Goal: Find specific page/section: Find specific page/section

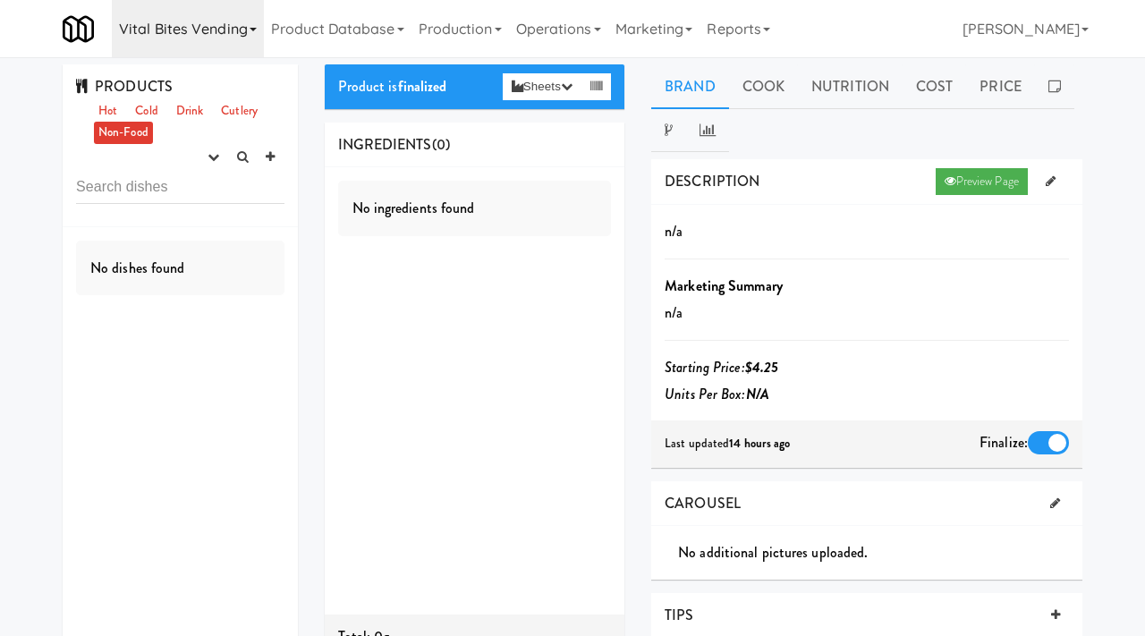
click at [226, 47] on link "Vital Bites Vending" at bounding box center [188, 28] width 152 height 57
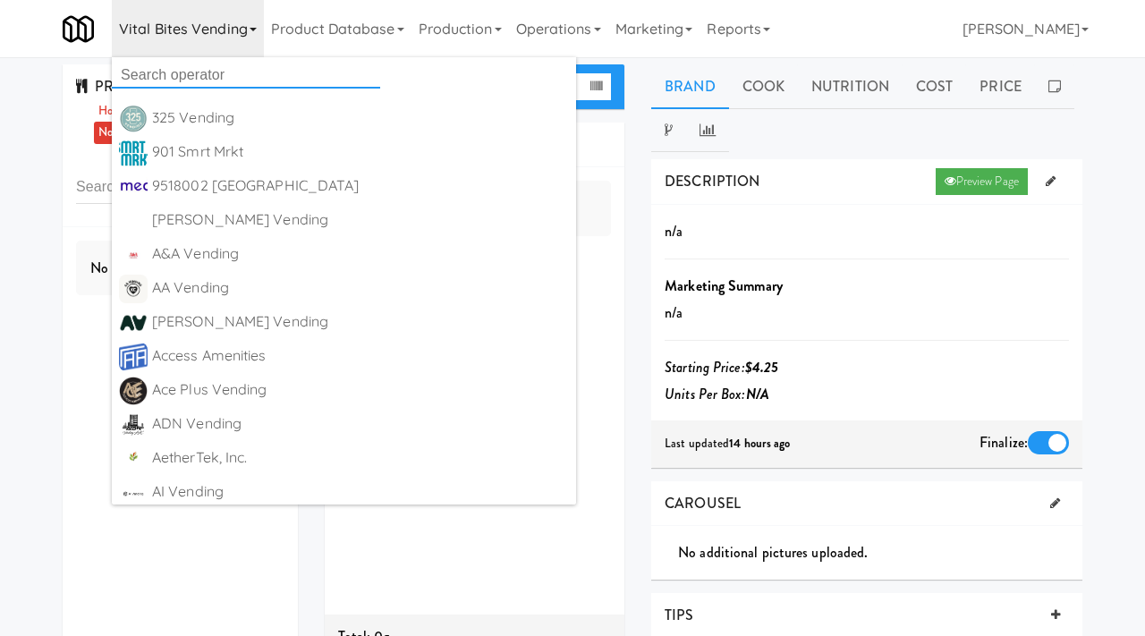
click at [188, 68] on input "text" at bounding box center [246, 75] width 268 height 27
type input "modern vending systems"
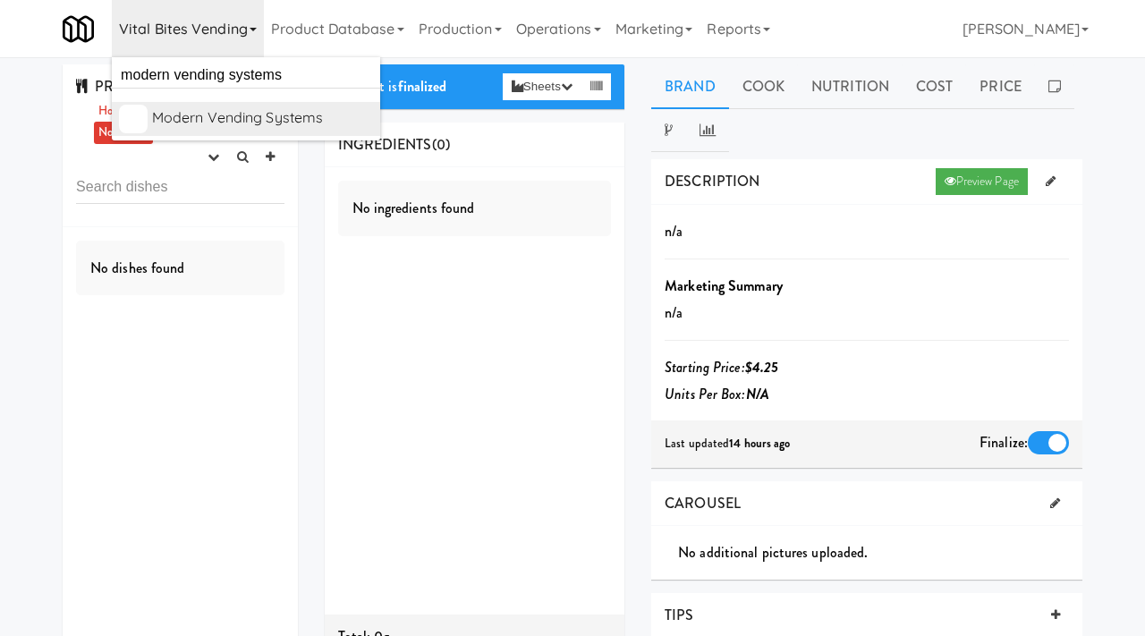
click at [208, 112] on div "Modern Vending Systems" at bounding box center [262, 118] width 221 height 27
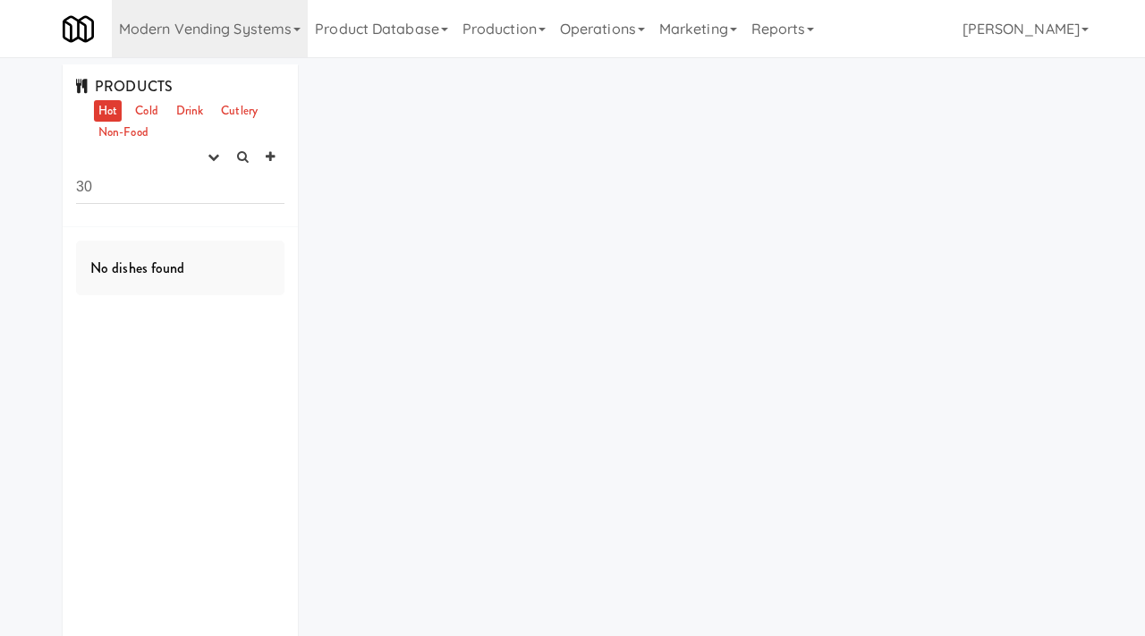
type input "3"
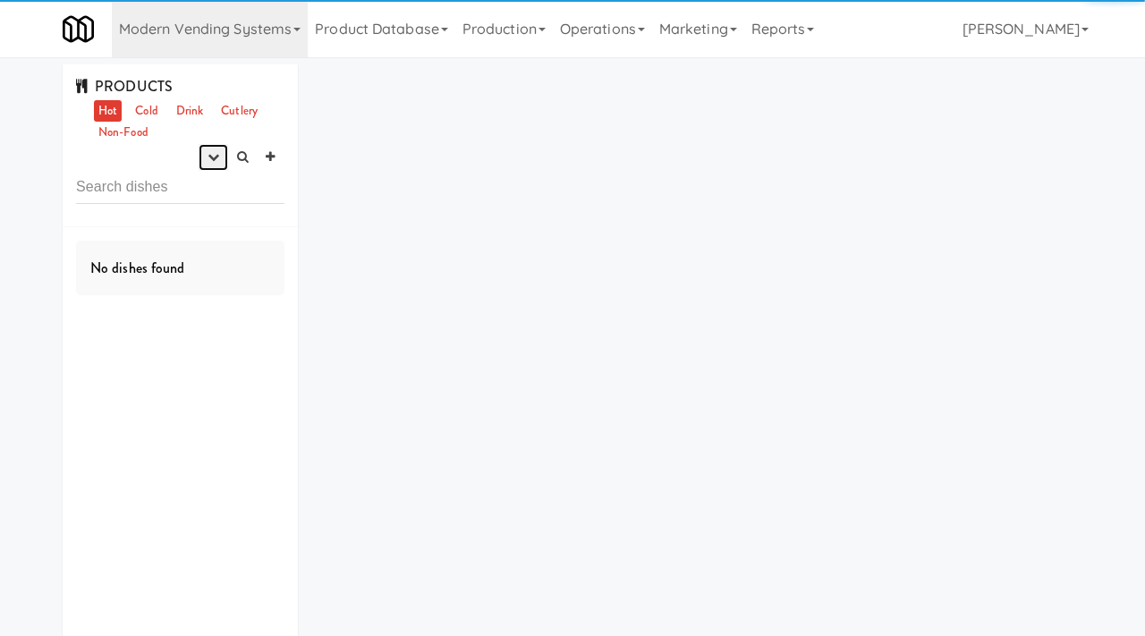
click at [213, 153] on icon "button" at bounding box center [214, 157] width 12 height 12
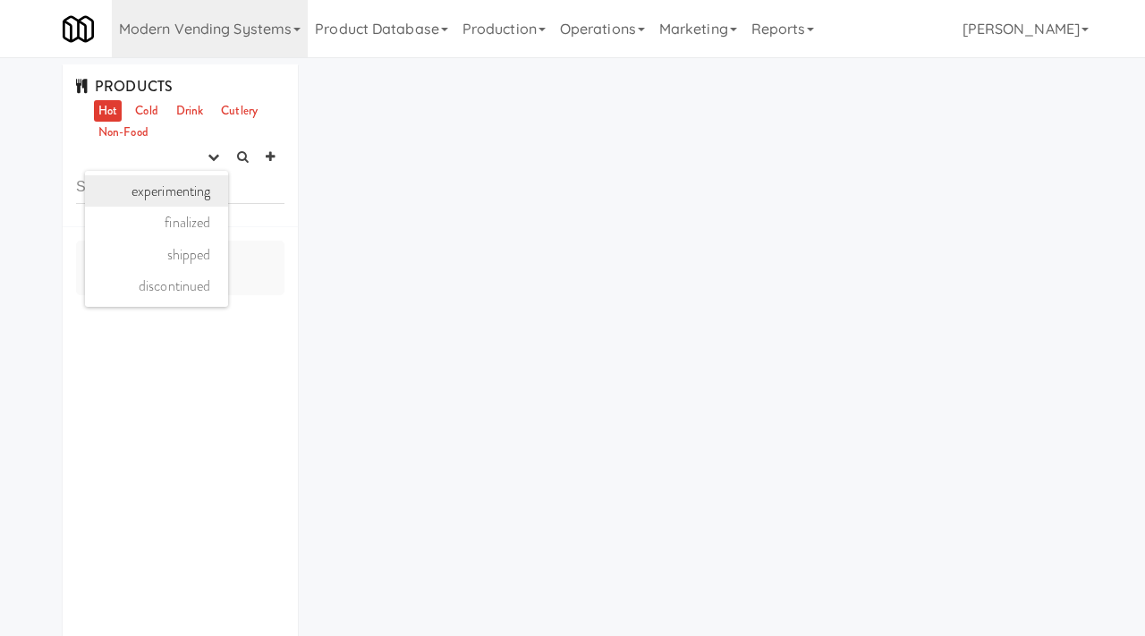
click at [190, 188] on link "experimenting" at bounding box center [156, 191] width 143 height 32
click at [151, 115] on link "Cold" at bounding box center [146, 111] width 31 height 22
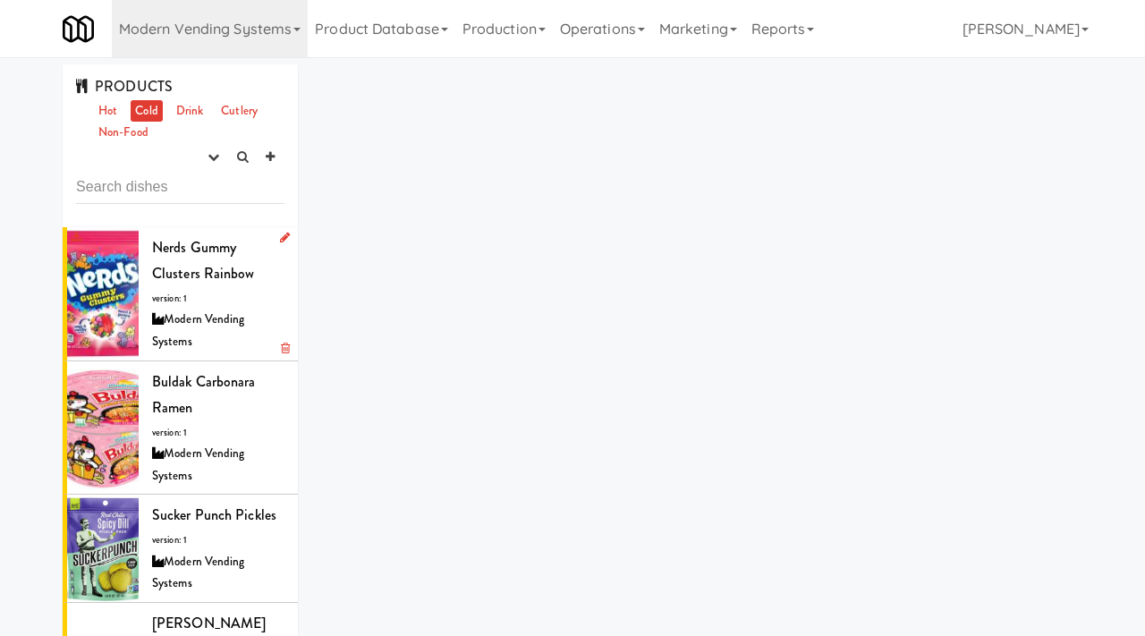
click at [197, 318] on div "Modern Vending Systems" at bounding box center [218, 331] width 132 height 44
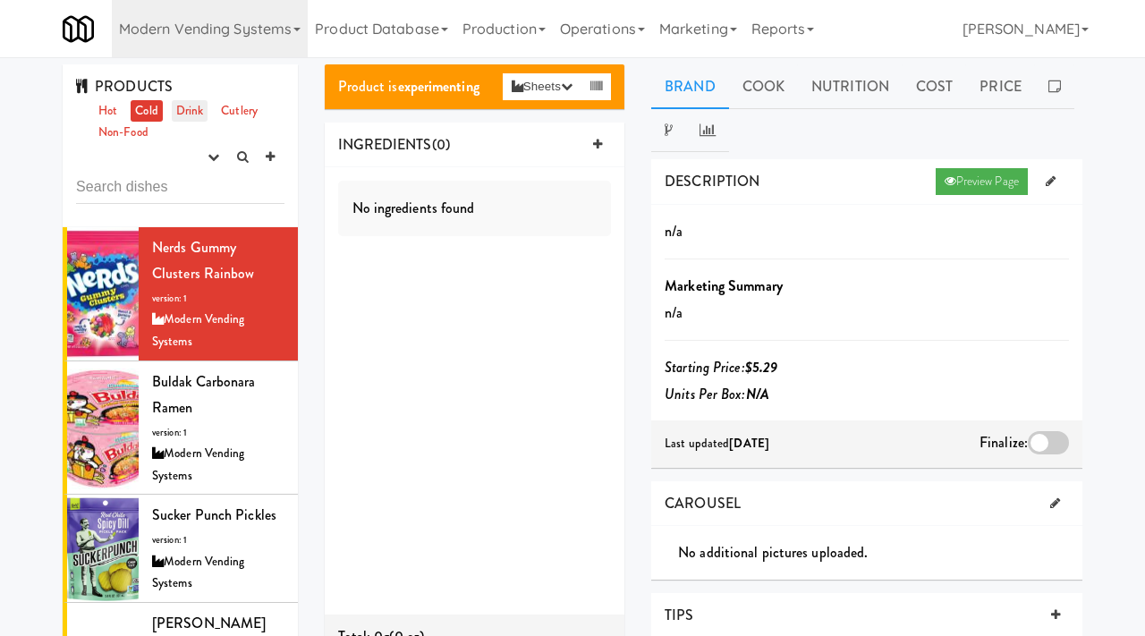
click at [191, 108] on link "Drink" at bounding box center [190, 111] width 37 height 22
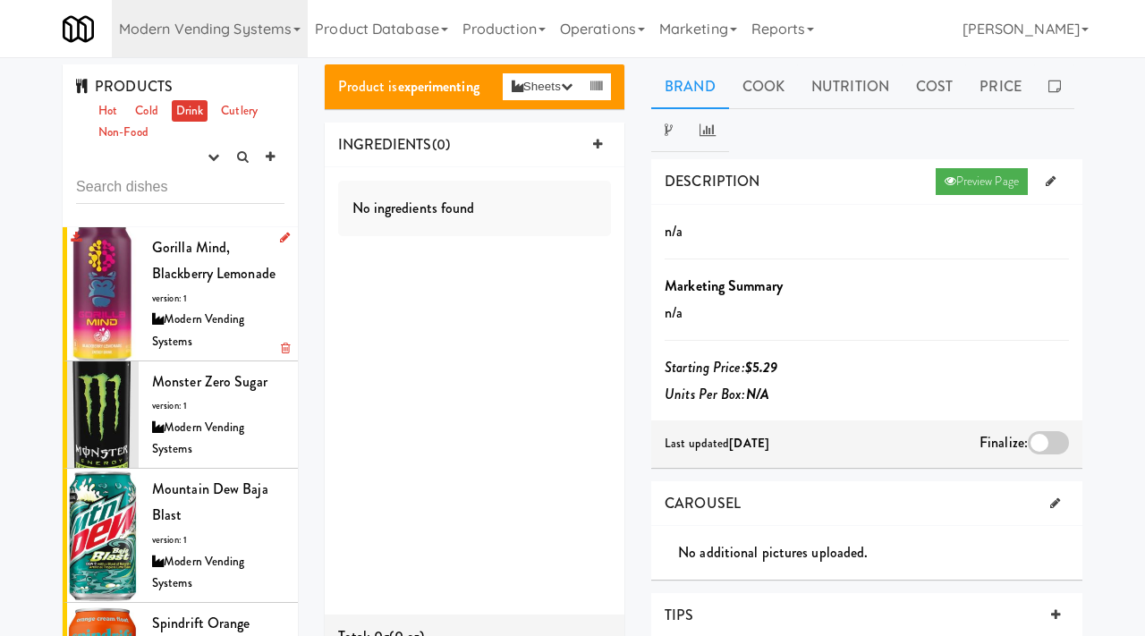
click at [212, 311] on div "Modern Vending Systems" at bounding box center [218, 331] width 132 height 44
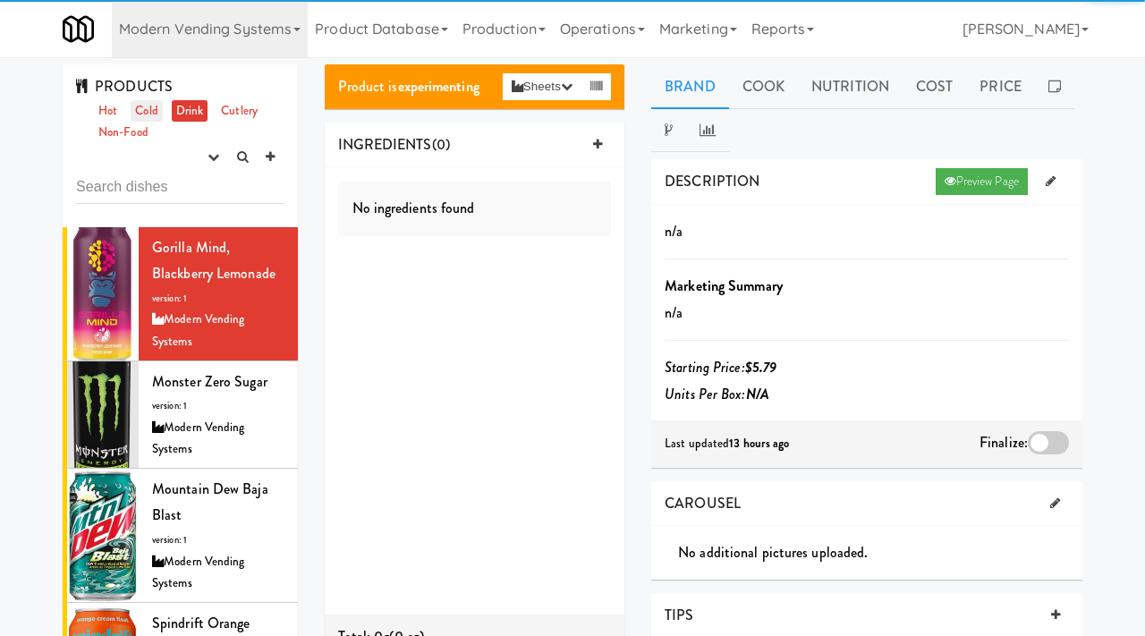
click at [154, 115] on link "Cold" at bounding box center [146, 111] width 31 height 22
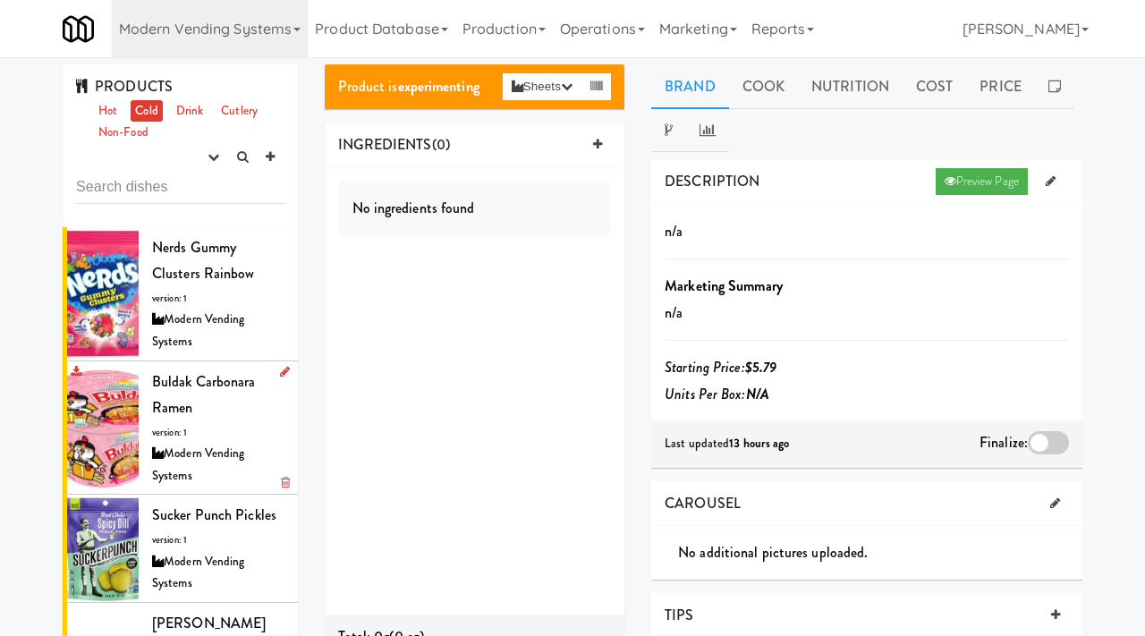
click at [173, 421] on div "Buldak Carbonara Ramen version: 1 Modern Vending Systems" at bounding box center [218, 428] width 132 height 119
